Goal: Find specific page/section: Find specific page/section

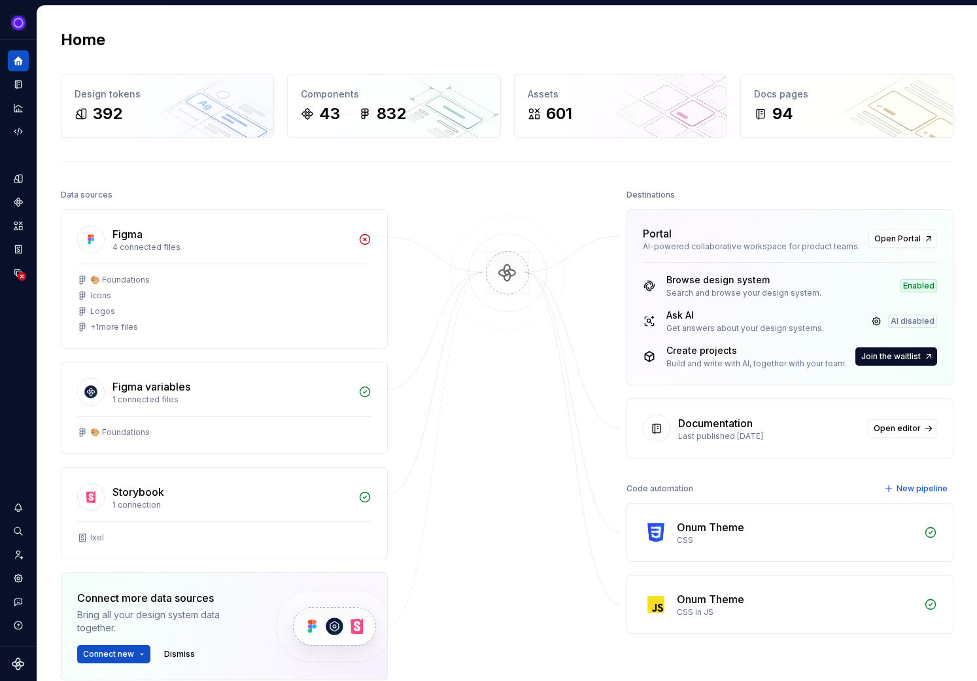
click at [910, 321] on div "AI disabled" at bounding box center [912, 321] width 49 height 13
click at [871, 319] on link at bounding box center [876, 321] width 18 height 18
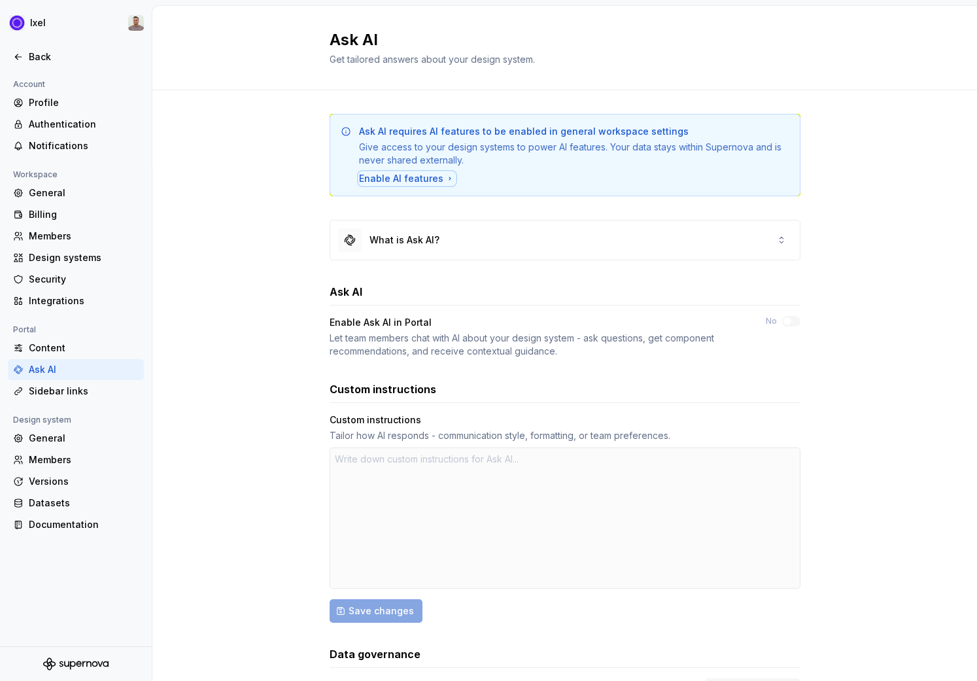
click at [398, 180] on div "Enable AI features" at bounding box center [407, 178] width 96 height 13
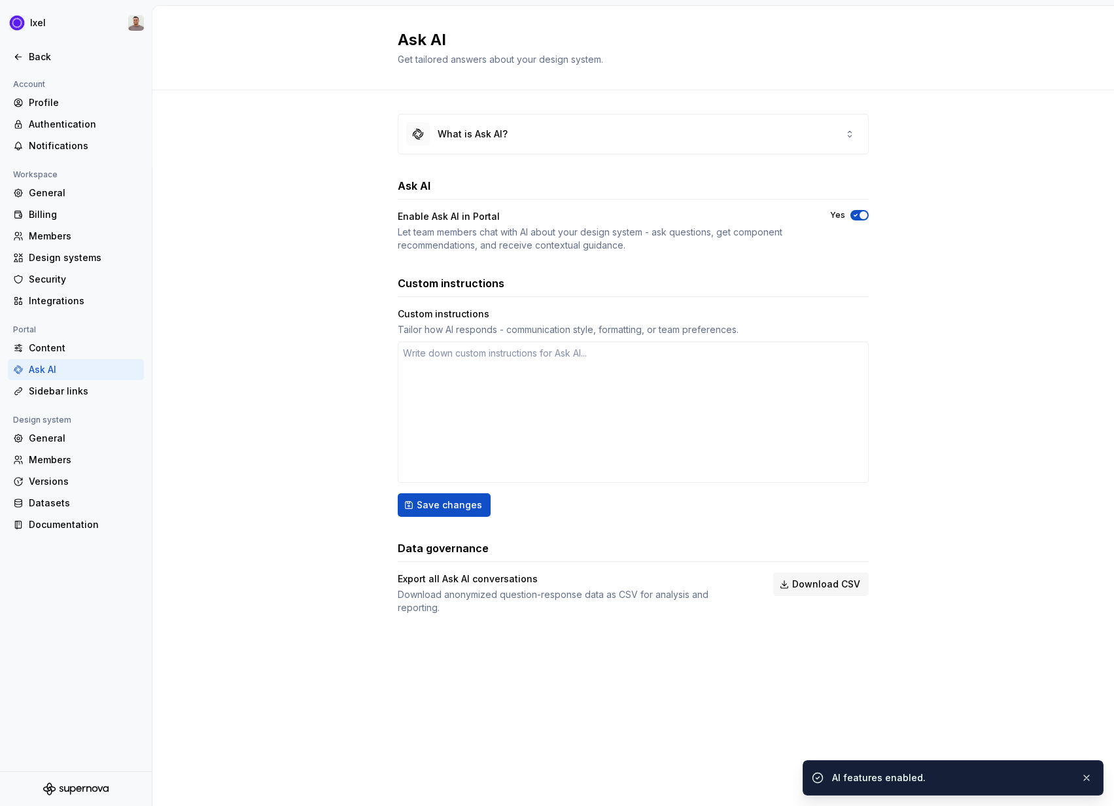
type textarea "*"
click at [56, 51] on div "Back" at bounding box center [84, 56] width 110 height 13
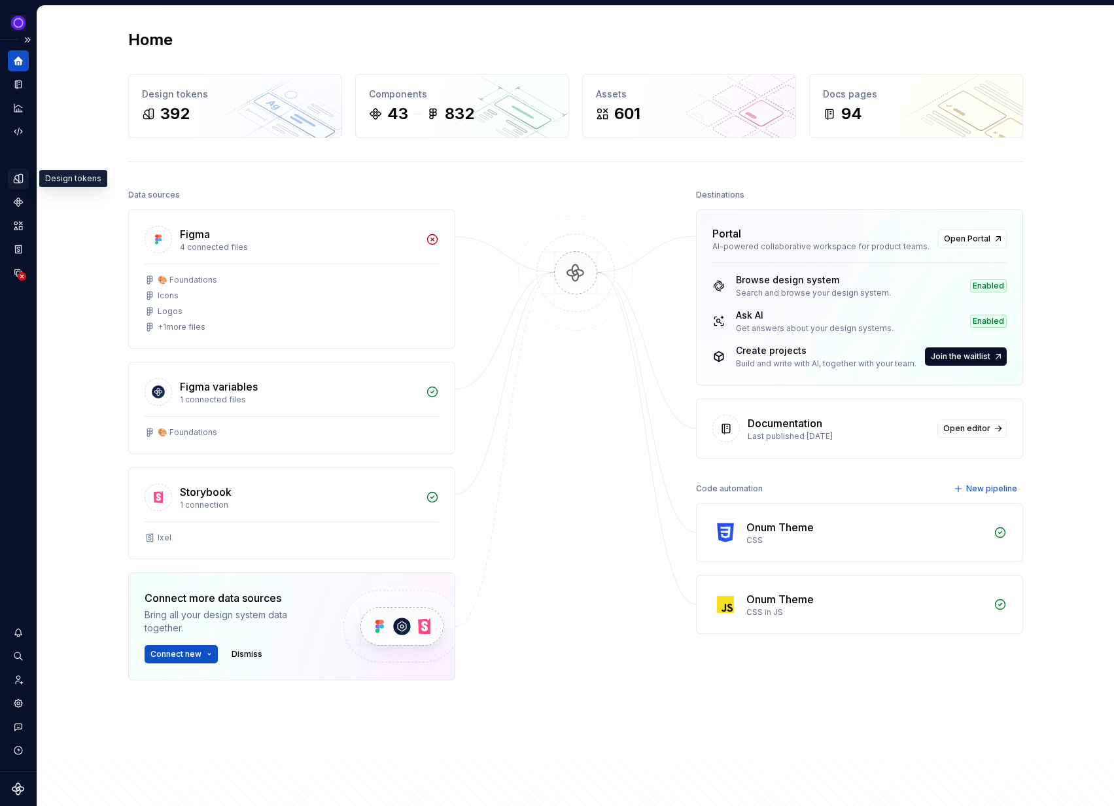
click at [16, 185] on div "Design tokens" at bounding box center [18, 178] width 21 height 21
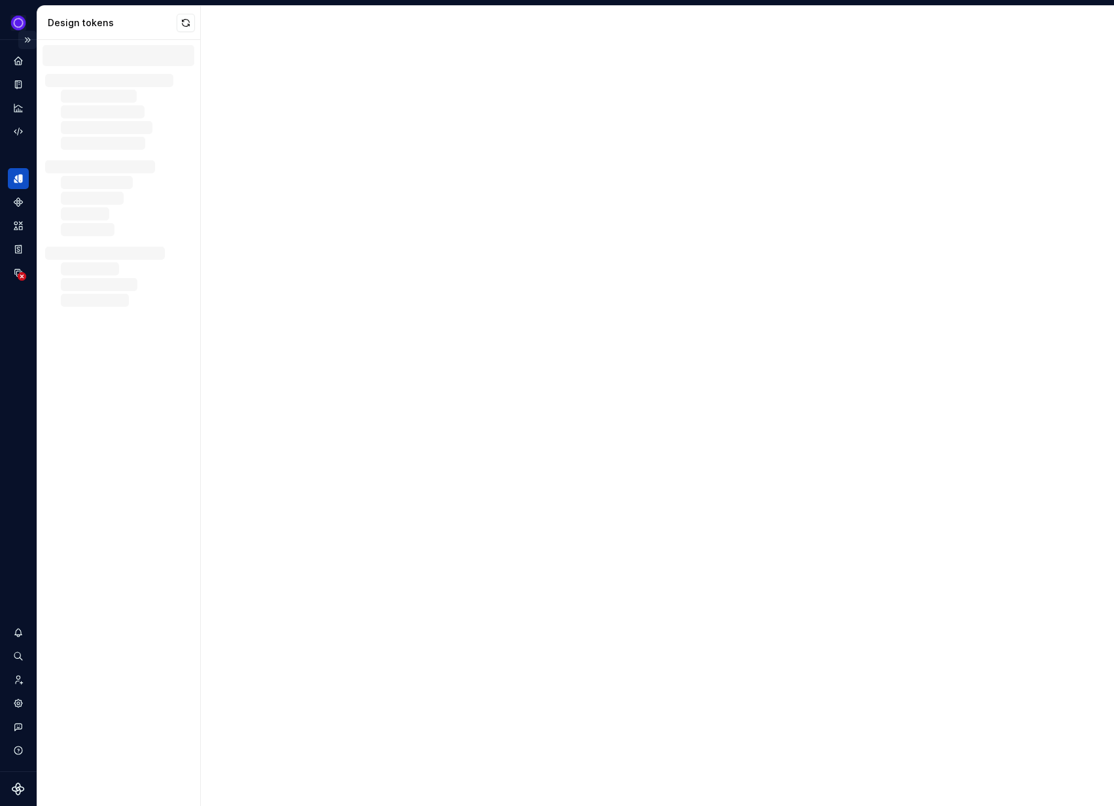
click at [30, 41] on button "Expand sidebar" at bounding box center [27, 40] width 18 height 18
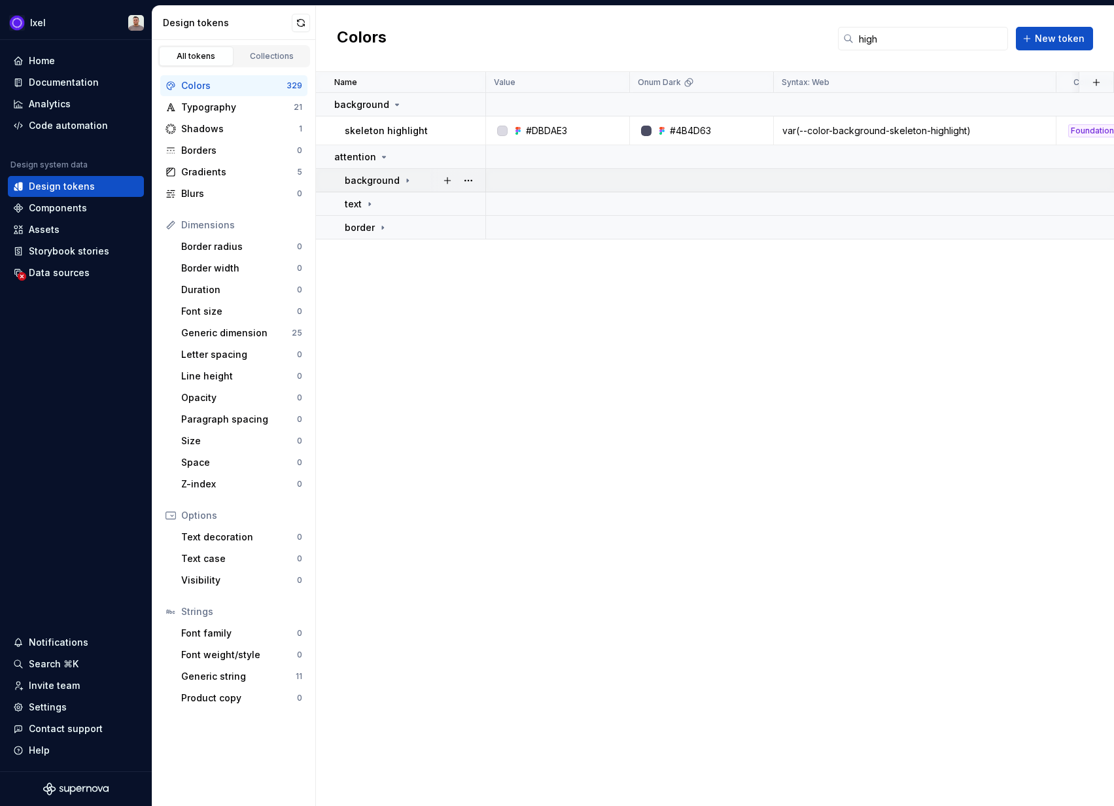
type input "high"
click at [398, 184] on div "background" at bounding box center [379, 180] width 68 height 13
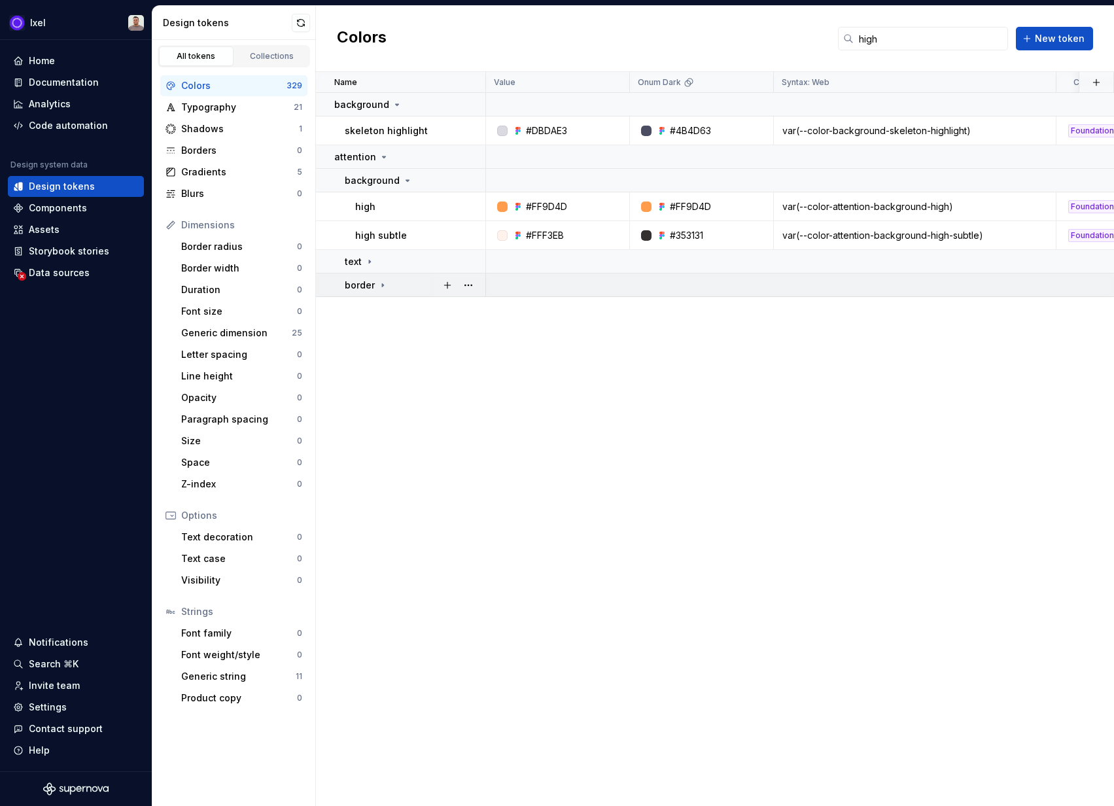
click at [402, 284] on div "border" at bounding box center [415, 285] width 140 height 13
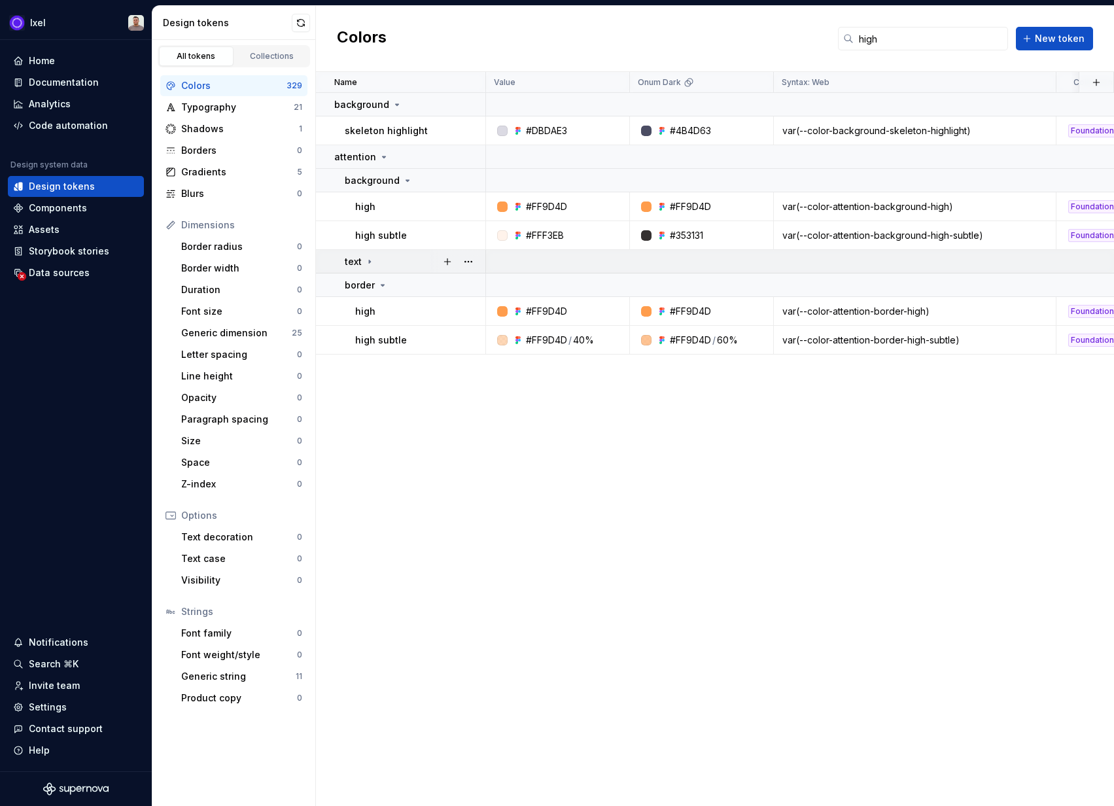
click at [396, 269] on td "text" at bounding box center [401, 262] width 170 height 24
